Goal: Task Accomplishment & Management: Manage account settings

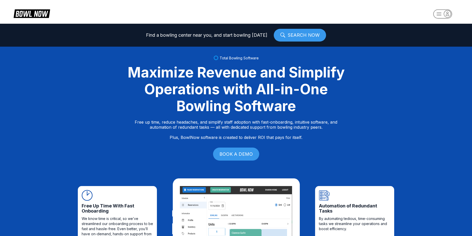
click at [436, 15] on rect "button" at bounding box center [442, 13] width 19 height 9
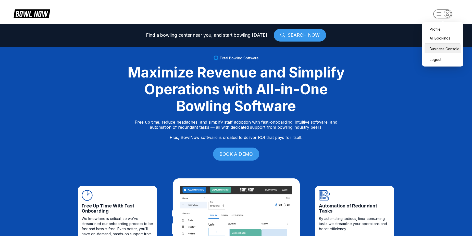
click at [441, 47] on div "Business Console" at bounding box center [443, 48] width 36 height 9
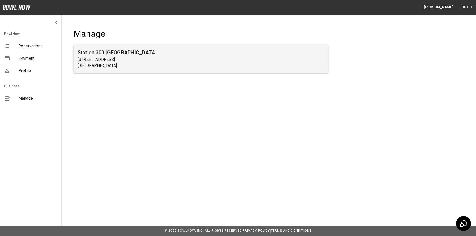
click at [127, 56] on h6 "Station 300 Gainesville" at bounding box center [201, 52] width 246 height 8
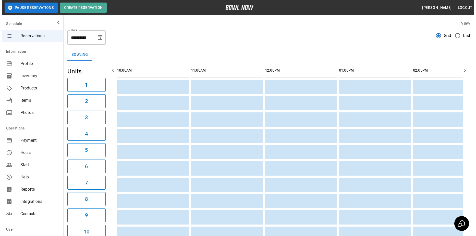
scroll to position [0, 444]
